Goal: Task Accomplishment & Management: Manage account settings

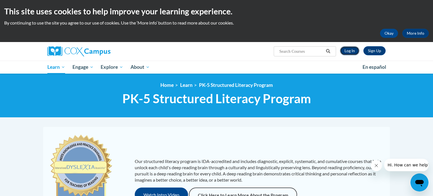
click at [352, 50] on link "Log In" at bounding box center [349, 50] width 19 height 9
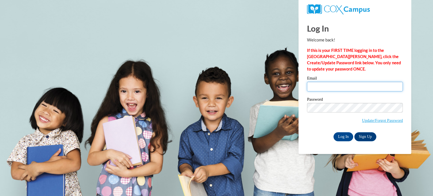
click at [337, 86] on input "Email" at bounding box center [355, 87] width 96 height 10
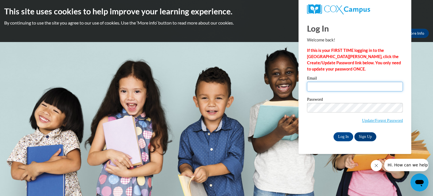
type input "[EMAIL_ADDRESS][DOMAIN_NAME]"
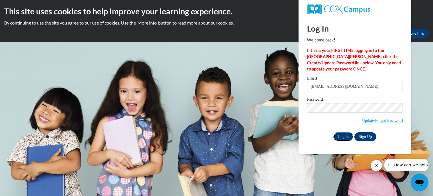
click at [343, 137] on input "Log In" at bounding box center [343, 136] width 20 height 9
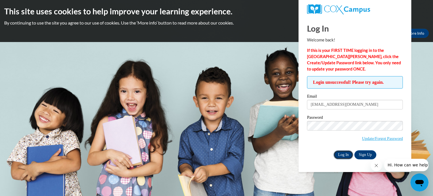
click at [343, 154] on input "Log In" at bounding box center [343, 154] width 20 height 9
click at [390, 140] on link "Update/Forgot Password" at bounding box center [382, 138] width 41 height 5
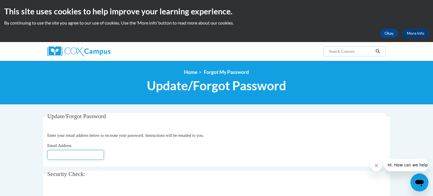
click at [89, 157] on input "Email Address" at bounding box center [75, 155] width 56 height 10
type input "[EMAIL_ADDRESS][DOMAIN_NAME]"
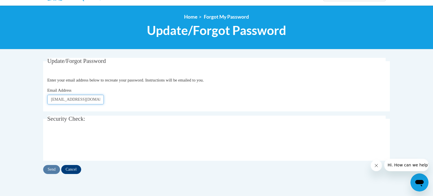
scroll to position [65, 0]
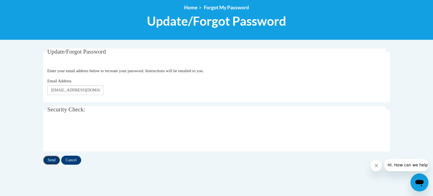
click at [54, 158] on input "Send" at bounding box center [51, 159] width 17 height 9
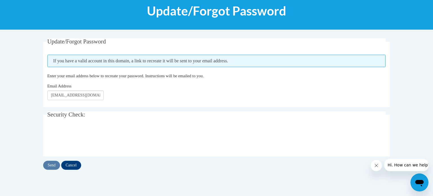
scroll to position [72, 0]
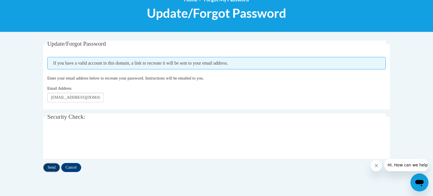
click at [57, 166] on input "Send" at bounding box center [51, 167] width 17 height 9
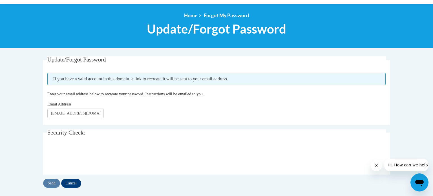
scroll to position [59, 0]
